Goal: Transaction & Acquisition: Purchase product/service

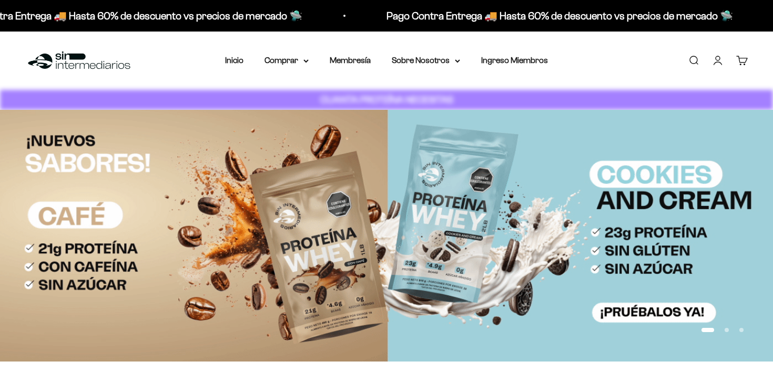
click at [358, 69] on div "Menú Buscar Inicio Comprar Proteínas Ver Todos Whey Iso Vegan Pancakes Pre-Entr…" at bounding box center [386, 61] width 773 height 58
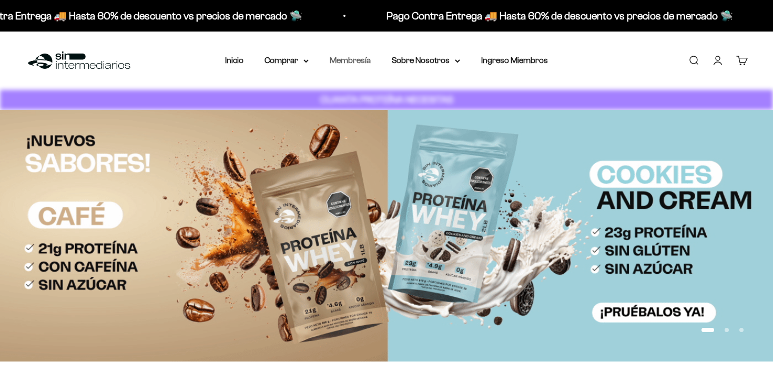
click at [358, 65] on link "Membresía" at bounding box center [350, 60] width 41 height 9
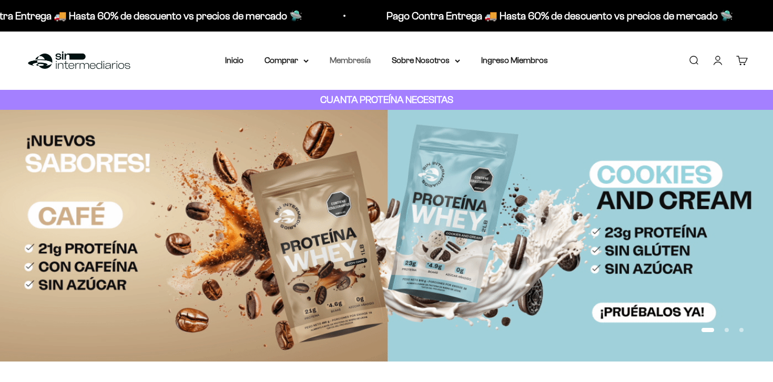
click at [351, 61] on link "Membresía" at bounding box center [350, 60] width 41 height 9
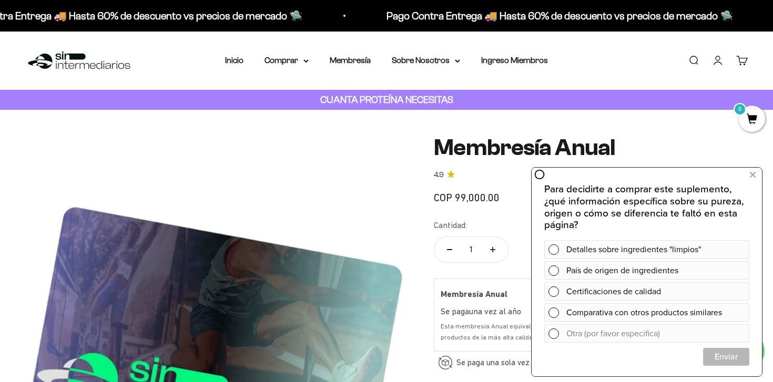
click at [423, 69] on div "Menú Buscar Inicio Comprar Proteínas Ver Todos Whey Iso Vegan Pancakes Pre-Entr…" at bounding box center [386, 61] width 773 height 58
click at [429, 66] on summary "Sobre Nosotros" at bounding box center [426, 61] width 68 height 14
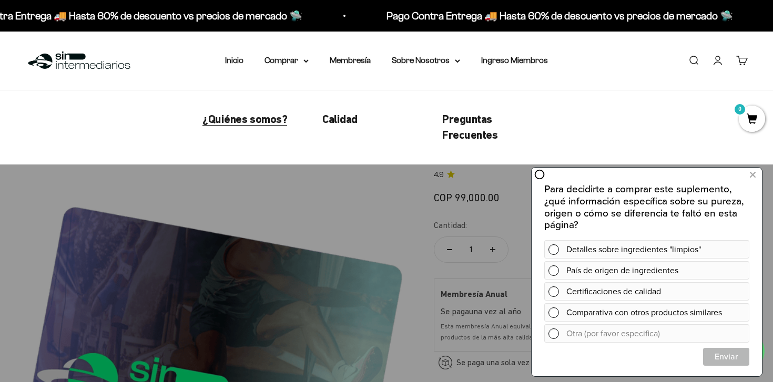
click at [261, 120] on span "¿Quiénes somos?" at bounding box center [244, 118] width 85 height 13
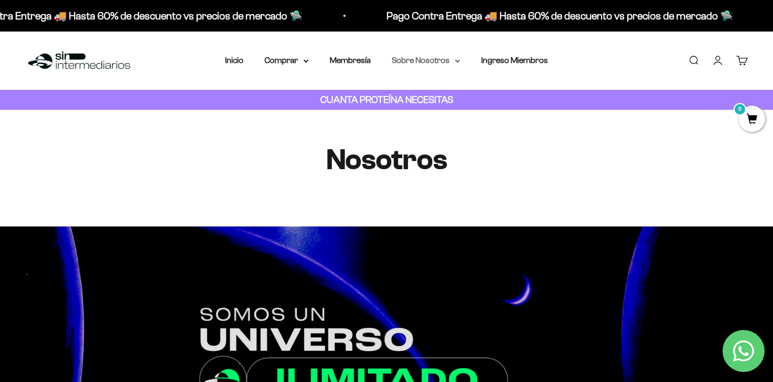
click at [432, 60] on summary "Sobre Nosotros" at bounding box center [426, 61] width 68 height 14
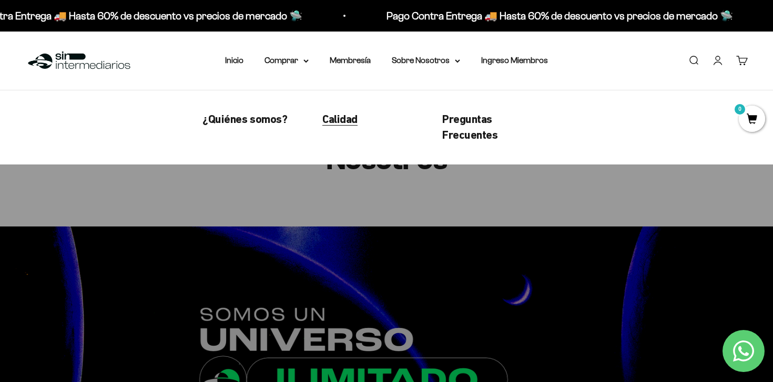
click at [351, 116] on span "Calidad" at bounding box center [339, 118] width 35 height 13
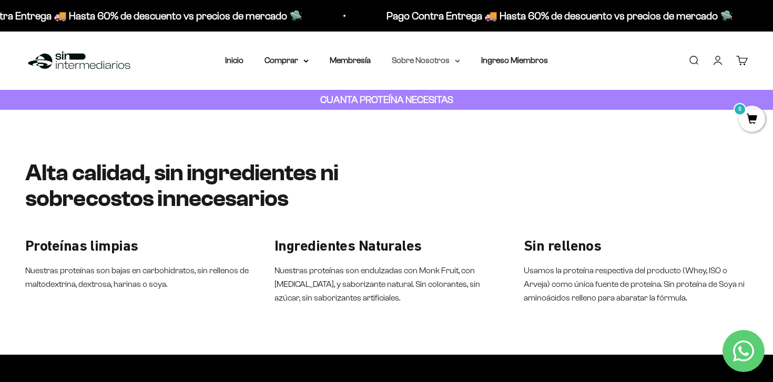
click at [451, 63] on summary "Sobre Nosotros" at bounding box center [426, 61] width 68 height 14
click at [236, 64] on link "Inicio" at bounding box center [234, 60] width 18 height 9
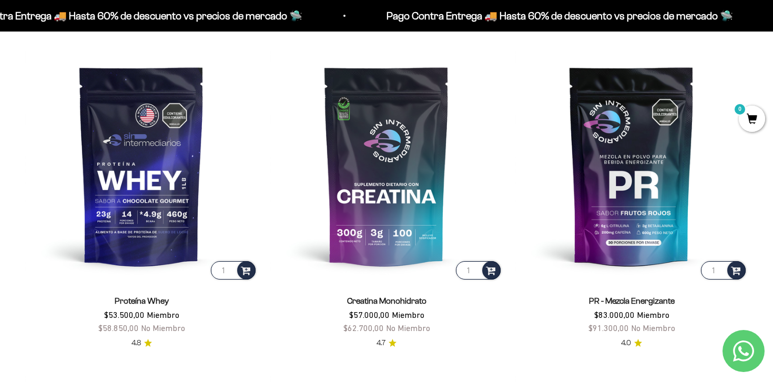
scroll to position [475, 0]
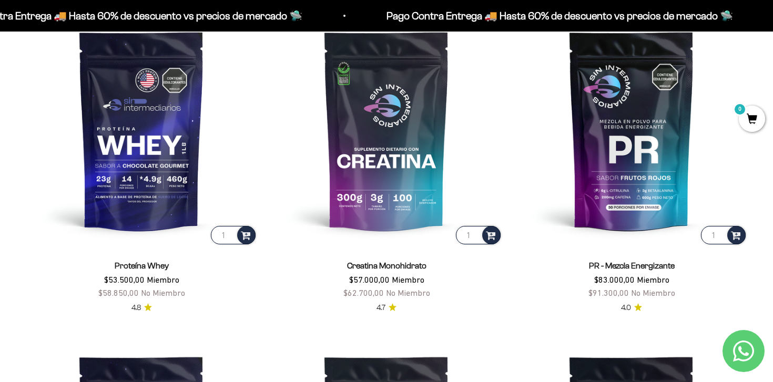
drag, startPoint x: 150, startPoint y: 278, endPoint x: 119, endPoint y: 277, distance: 31.0
click at [119, 277] on span "$53.500,00 Miembro" at bounding box center [141, 279] width 75 height 9
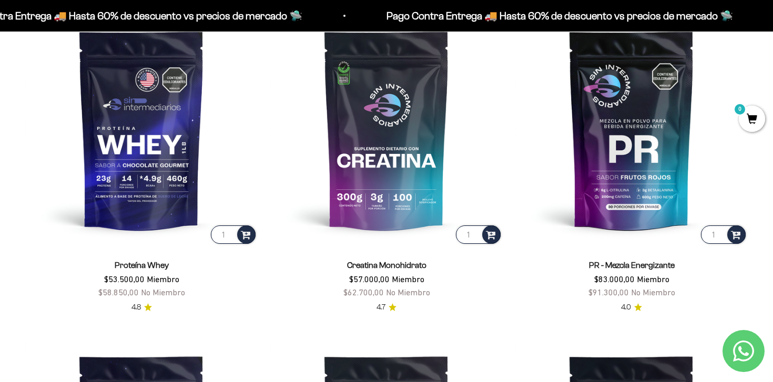
drag, startPoint x: 388, startPoint y: 279, endPoint x: 345, endPoint y: 278, distance: 43.1
click at [345, 278] on price-list "$57.000,00 Miembro $62.700,00 No Miembro" at bounding box center [386, 286] width 87 height 27
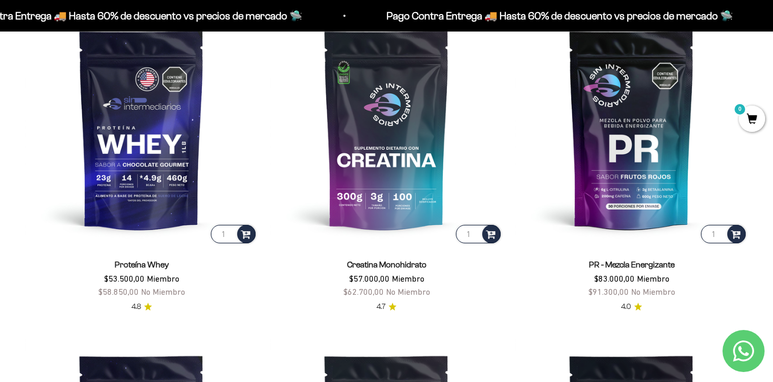
scroll to position [468, 0]
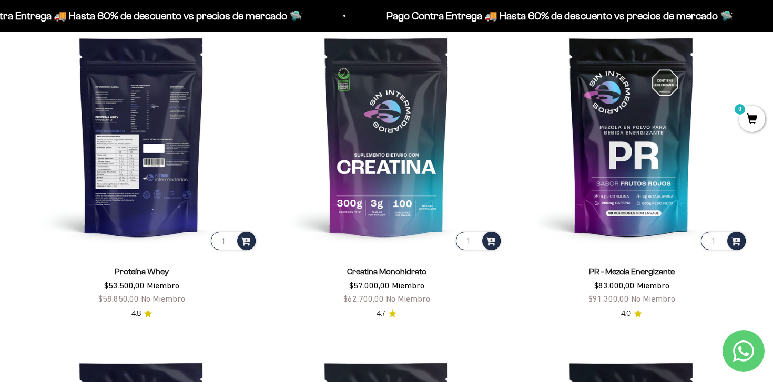
click at [153, 214] on img at bounding box center [141, 136] width 232 height 232
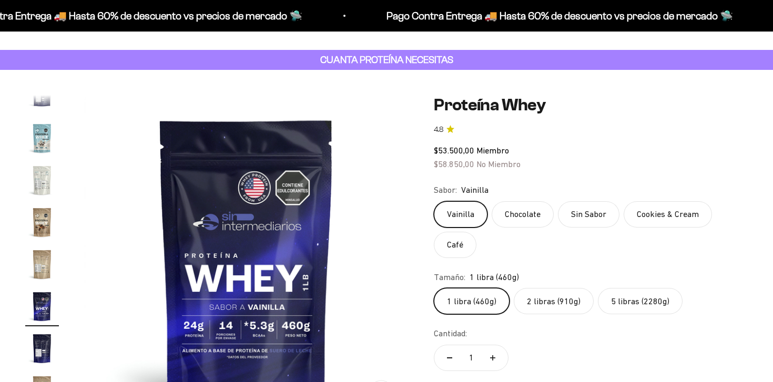
scroll to position [58, 0]
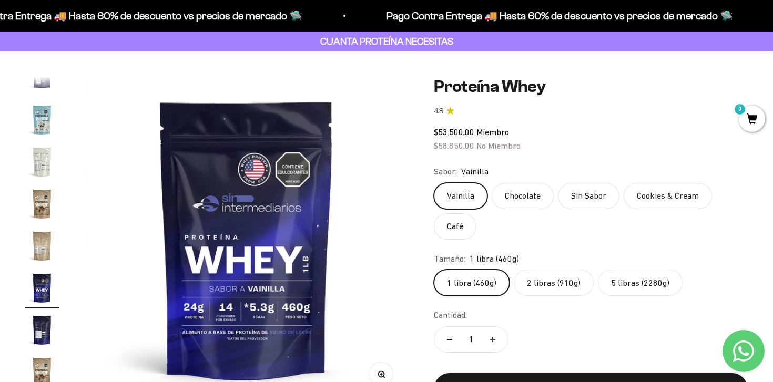
click at [558, 282] on label "2 libras (910g)" at bounding box center [553, 283] width 80 height 26
click at [434, 270] on input "2 libras (910g)" at bounding box center [433, 269] width 1 height 1
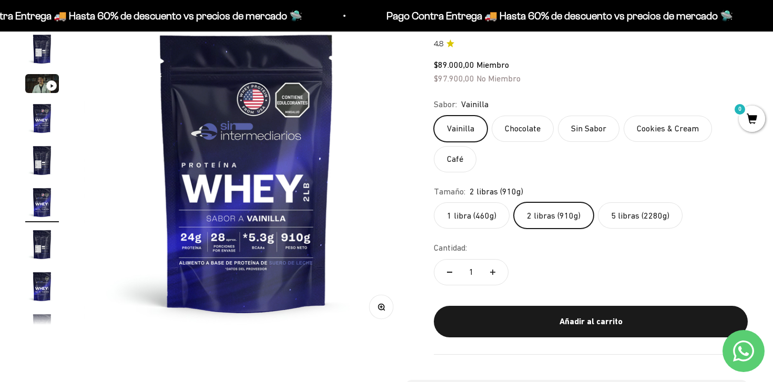
scroll to position [127, 0]
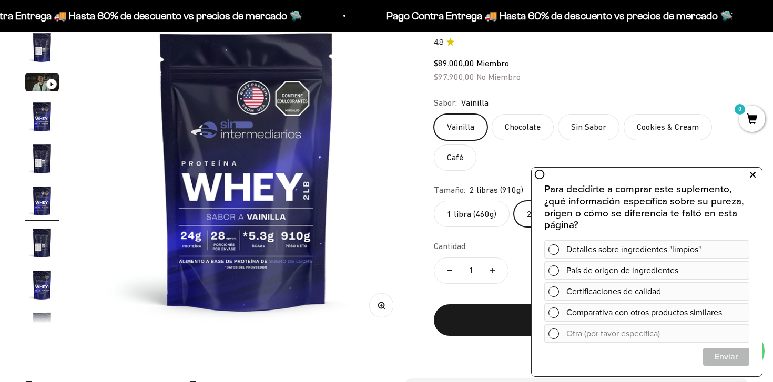
click at [755, 169] on icon at bounding box center [752, 175] width 6 height 14
